Goal: Navigation & Orientation: Find specific page/section

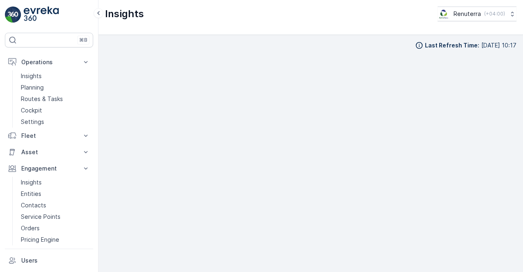
scroll to position [7, 0]
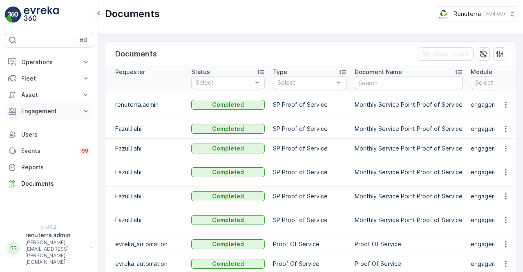
click at [53, 111] on p "Engagement" at bounding box center [49, 111] width 56 height 8
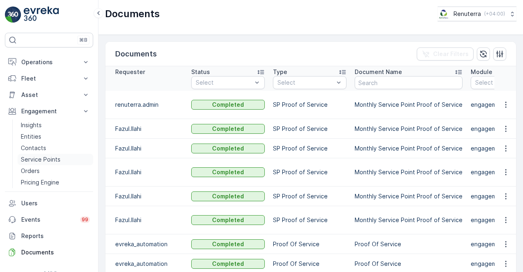
click at [39, 155] on p "Service Points" at bounding box center [41, 159] width 40 height 8
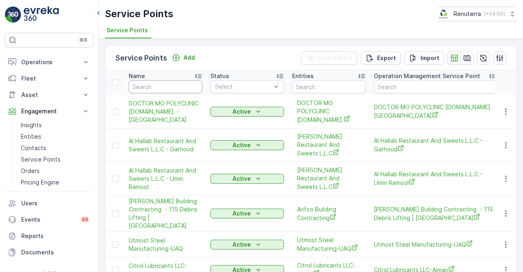
click at [136, 86] on input "text" at bounding box center [166, 86] width 74 height 13
click at [44, 125] on link "Insights" at bounding box center [56, 124] width 76 height 11
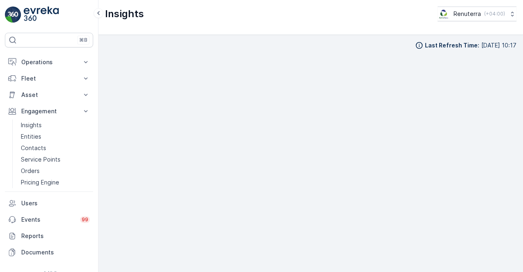
scroll to position [6, 0]
click at [517, 224] on div "Last Refresh Time : [DATE] 10:17" at bounding box center [310, 153] width 425 height 237
click at [39, 139] on p "Entities" at bounding box center [31, 136] width 20 height 8
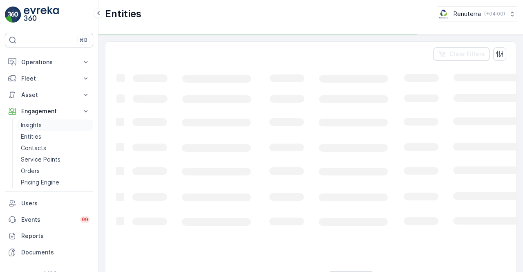
click at [36, 128] on p "Insights" at bounding box center [31, 125] width 21 height 8
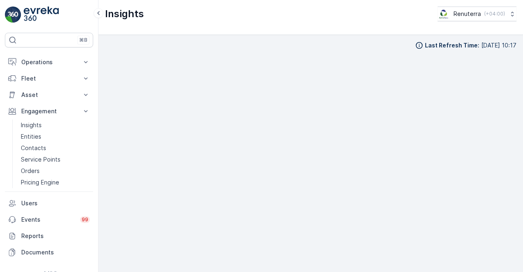
scroll to position [6, 0]
